Goal: Information Seeking & Learning: Learn about a topic

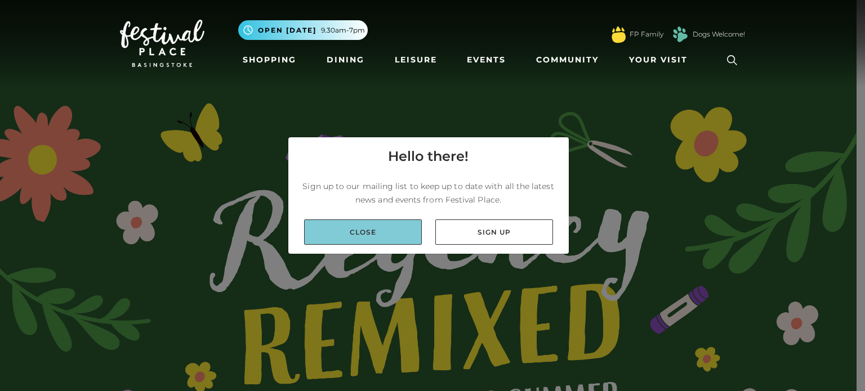
click at [386, 231] on link "Close" at bounding box center [363, 232] width 118 height 25
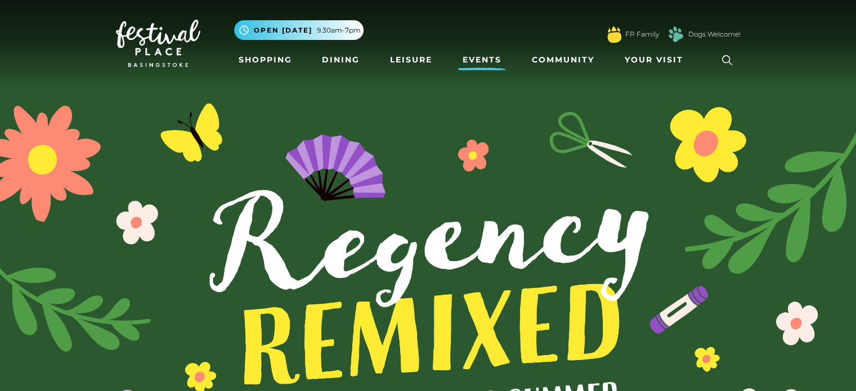
click at [476, 62] on link "Events" at bounding box center [482, 60] width 48 height 21
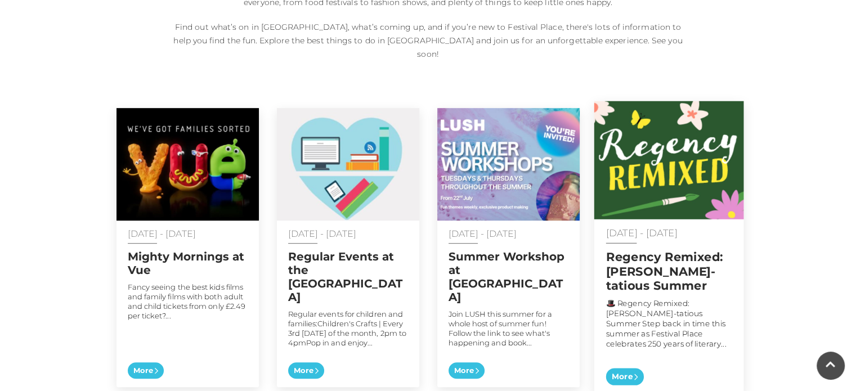
scroll to position [563, 0]
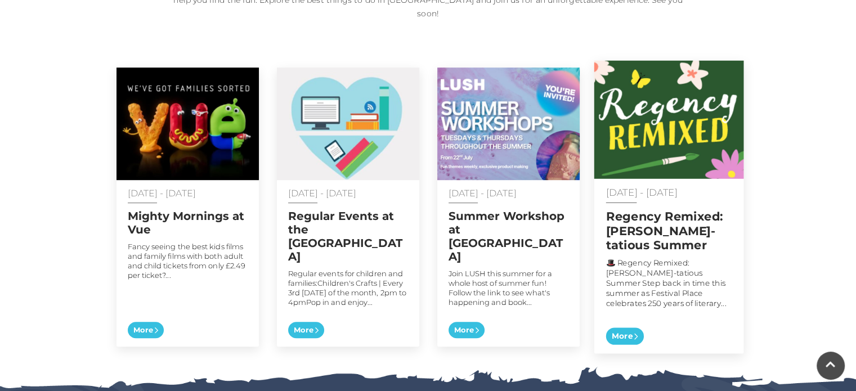
click at [640, 213] on h2 "Regency Remixed: [PERSON_NAME]-tatious Summer" at bounding box center [669, 230] width 126 height 43
